Goal: Answer question/provide support: Share knowledge or assist other users

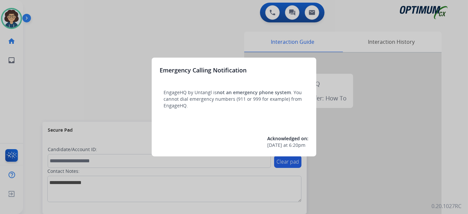
click at [32, 100] on div at bounding box center [234, 107] width 468 height 214
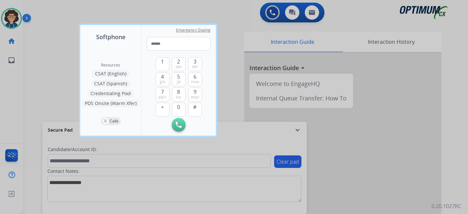
click at [32, 100] on div at bounding box center [234, 107] width 468 height 214
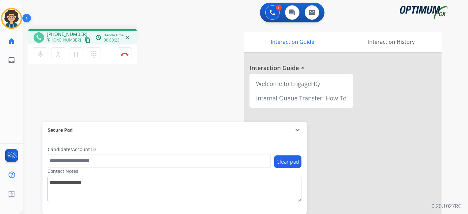
click at [85, 40] on mat-icon "content_copy" at bounding box center [88, 40] width 6 height 6
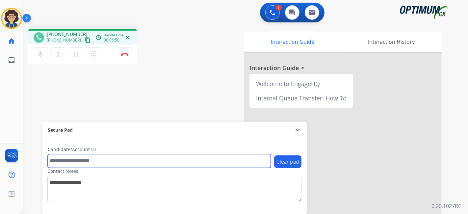
click at [111, 154] on input "text" at bounding box center [159, 161] width 223 height 14
paste input "*******"
type input "*******"
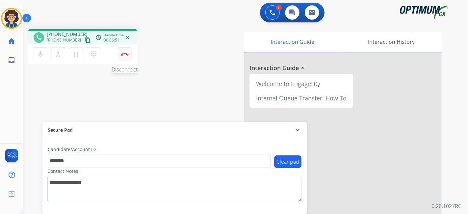
click at [127, 56] on button "Disconnect" at bounding box center [125, 54] width 14 height 14
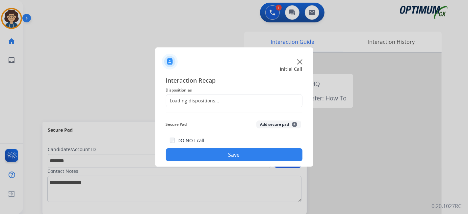
click at [227, 100] on div "Loading dispositions..." at bounding box center [234, 100] width 137 height 13
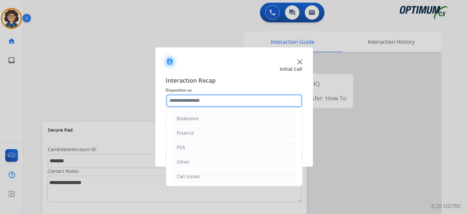
click at [227, 100] on input "text" at bounding box center [234, 100] width 137 height 13
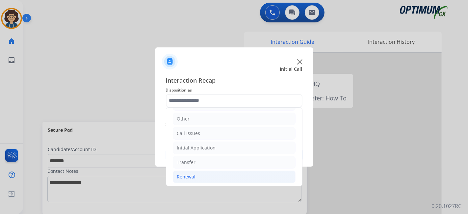
click at [218, 174] on li "Renewal" at bounding box center [234, 176] width 123 height 13
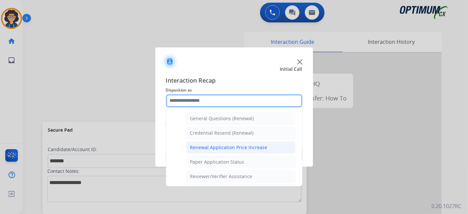
scroll to position [191, 0]
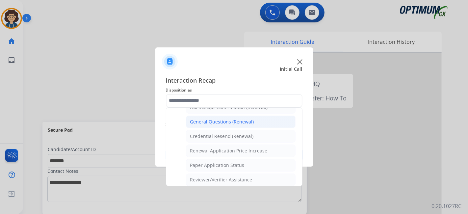
click at [243, 122] on li "General Questions (Renewal)" at bounding box center [241, 121] width 110 height 13
type input "**********"
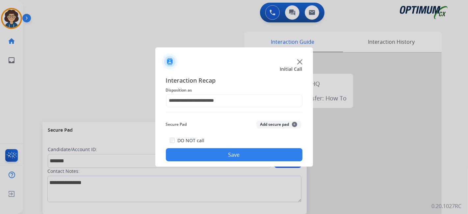
click at [268, 127] on button "Add secure pad +" at bounding box center [278, 124] width 45 height 8
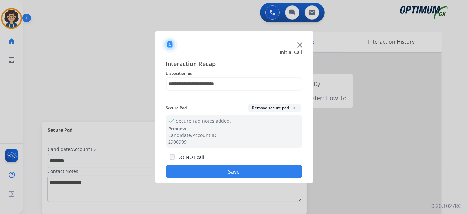
drag, startPoint x: 235, startPoint y: 171, endPoint x: 193, endPoint y: 83, distance: 97.9
click at [235, 170] on button "Save" at bounding box center [234, 171] width 137 height 13
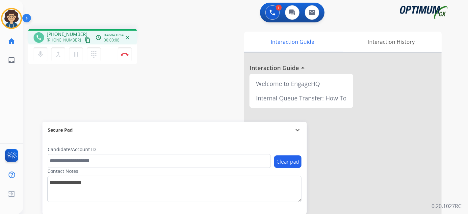
click at [85, 38] on mat-icon "content_copy" at bounding box center [88, 40] width 6 height 6
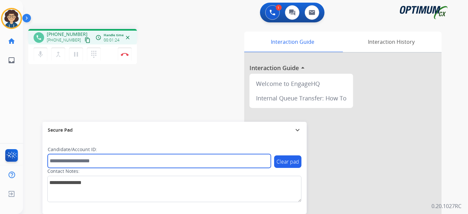
click at [65, 159] on input "text" at bounding box center [159, 161] width 223 height 14
paste input "*******"
type input "*******"
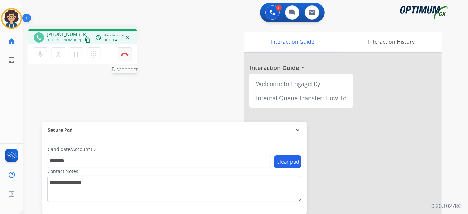
click at [127, 58] on button "Disconnect" at bounding box center [125, 54] width 14 height 14
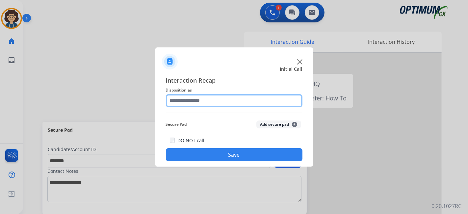
click at [241, 105] on input "text" at bounding box center [234, 100] width 137 height 13
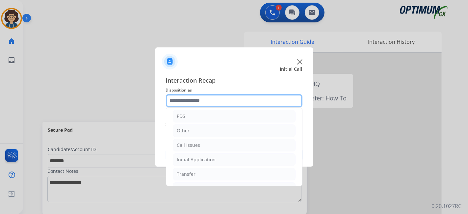
scroll to position [43, 0]
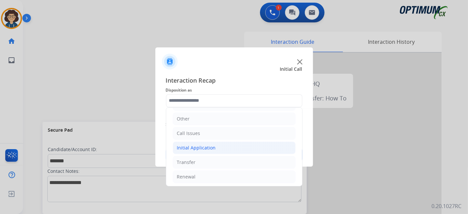
click at [219, 146] on li "Initial Application" at bounding box center [234, 147] width 123 height 13
click at [259, 148] on li "Initial Application" at bounding box center [234, 147] width 123 height 13
click at [216, 170] on li "Renewal" at bounding box center [234, 176] width 123 height 13
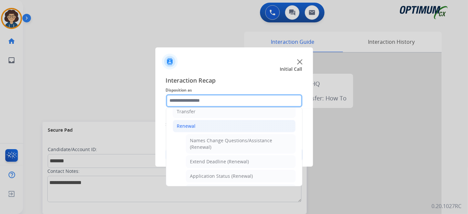
scroll to position [90, 0]
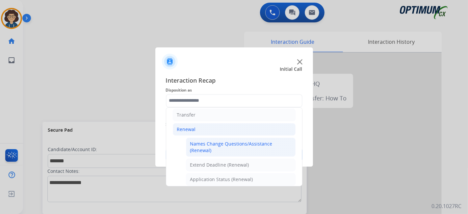
click at [277, 143] on div "Names Change Questions/Assistance (Renewal)" at bounding box center [240, 146] width 101 height 13
type input "**********"
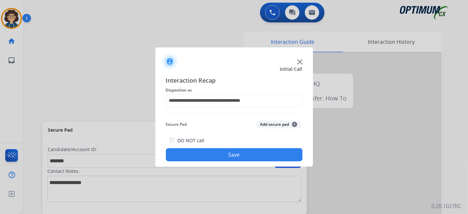
click at [263, 126] on button "Add secure pad +" at bounding box center [278, 124] width 45 height 8
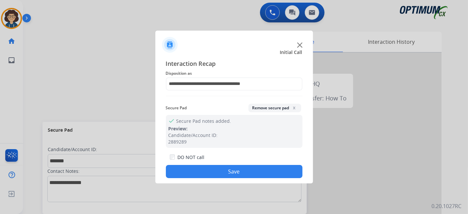
click at [228, 171] on button "Save" at bounding box center [234, 171] width 137 height 13
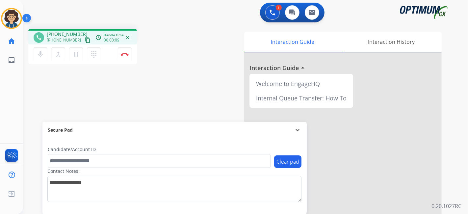
click at [85, 40] on mat-icon "content_copy" at bounding box center [88, 40] width 6 height 6
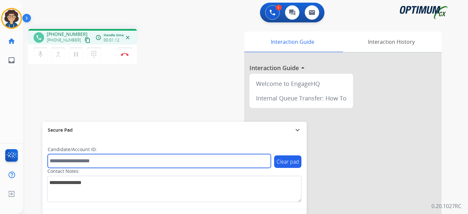
click at [108, 158] on input "text" at bounding box center [159, 161] width 223 height 14
paste input "*******"
type input "*******"
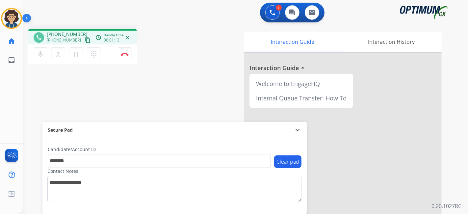
click at [150, 94] on div "phone [PHONE_NUMBER] [PHONE_NUMBER] content_copy access_time Call metrics Queue…" at bounding box center [237, 161] width 429 height 274
click at [125, 51] on button "Disconnect" at bounding box center [125, 54] width 14 height 14
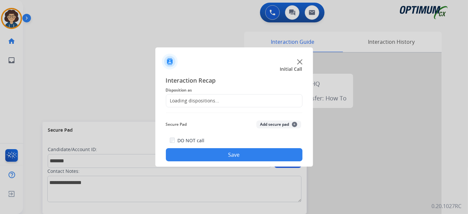
click at [230, 97] on div "Loading dispositions..." at bounding box center [234, 100] width 137 height 13
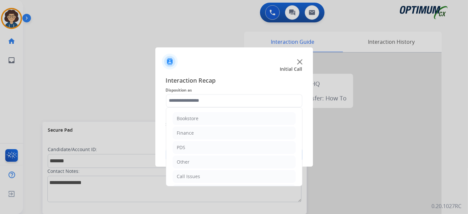
click at [230, 97] on input "text" at bounding box center [234, 100] width 137 height 13
click at [208, 172] on li "Renewal" at bounding box center [234, 176] width 123 height 13
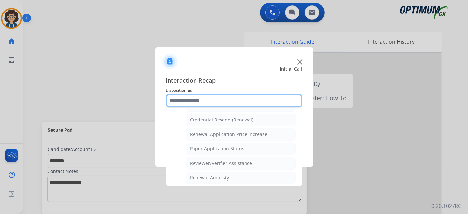
scroll to position [210, 0]
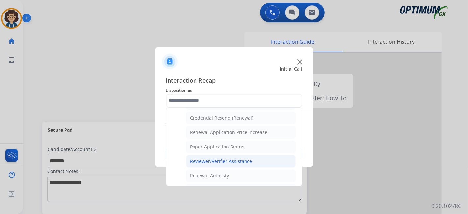
click at [251, 158] on li "Reviewer/Verifier Assistance" at bounding box center [241, 161] width 110 height 13
type input "**********"
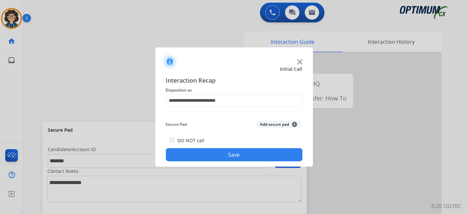
click at [279, 124] on button "Add secure pad +" at bounding box center [278, 124] width 45 height 8
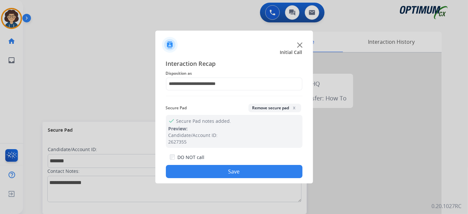
click at [245, 172] on button "Save" at bounding box center [234, 171] width 137 height 13
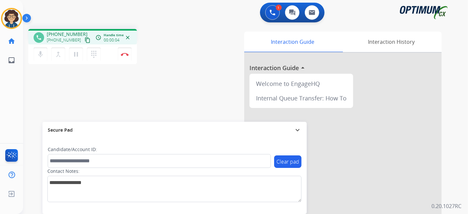
click at [85, 39] on mat-icon "content_copy" at bounding box center [88, 40] width 6 height 6
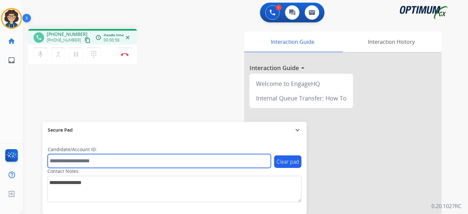
click at [115, 158] on input "text" at bounding box center [159, 161] width 223 height 14
paste input "*******"
type input "*******"
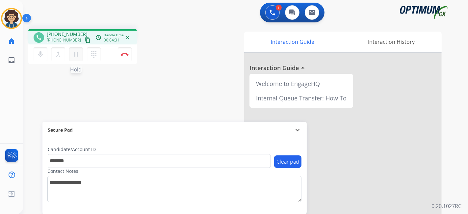
click at [74, 51] on mat-icon "pause" at bounding box center [76, 54] width 8 height 8
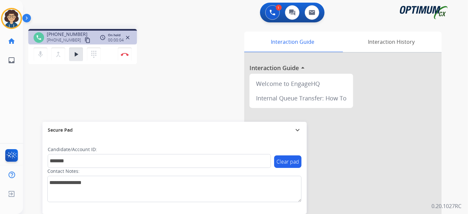
click at [467, 94] on div "1 Voice Interactions 0 Chat Interactions 0 Email Interactions phone [PHONE_NUMB…" at bounding box center [245, 107] width 445 height 214
click at [185, 64] on div "phone [PHONE_NUMBER] [PHONE_NUMBER] content_copy access_time Call metrics Queue…" at bounding box center [110, 47] width 165 height 37
click at [75, 56] on mat-icon "play_arrow" at bounding box center [76, 54] width 8 height 8
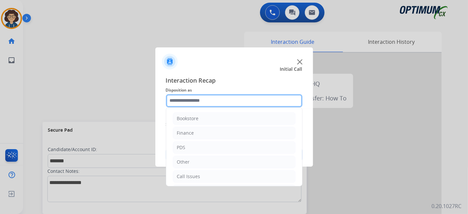
click at [216, 103] on input "text" at bounding box center [234, 100] width 137 height 13
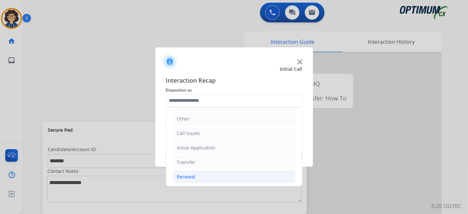
click at [216, 176] on li "Renewal" at bounding box center [234, 176] width 123 height 13
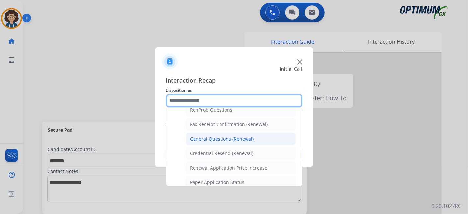
scroll to position [171, 0]
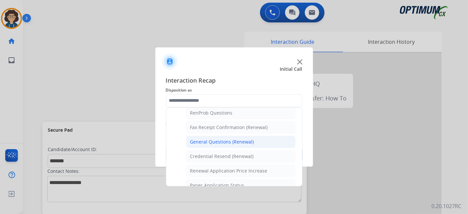
click at [264, 143] on li "General Questions (Renewal)" at bounding box center [241, 142] width 110 height 13
type input "**********"
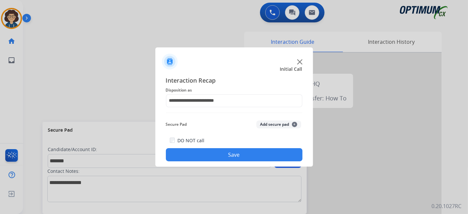
click at [266, 125] on button "Add secure pad +" at bounding box center [278, 124] width 45 height 8
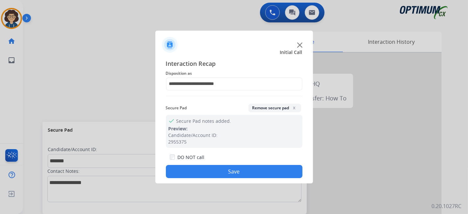
click at [243, 167] on button "Save" at bounding box center [234, 171] width 137 height 13
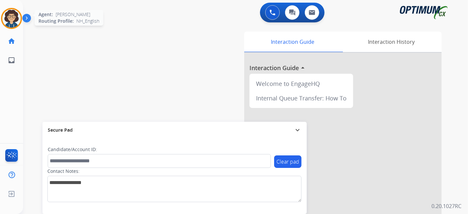
click at [7, 17] on img at bounding box center [11, 18] width 18 height 18
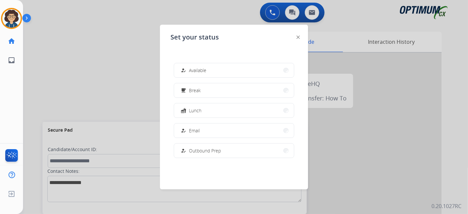
click at [213, 131] on button "how_to_reg Email" at bounding box center [234, 130] width 120 height 14
